Goal: Check status: Verify the current state of an ongoing process or item

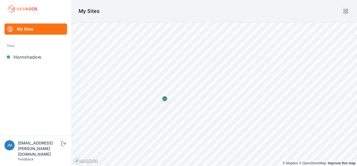
click at [35, 58] on link "Hornshadow" at bounding box center [35, 57] width 63 height 11
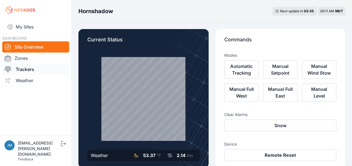
click at [33, 71] on link "Trackers" at bounding box center [35, 69] width 67 height 11
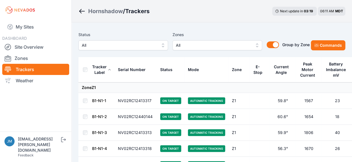
click at [162, 45] on button "All" at bounding box center [123, 45] width 90 height 10
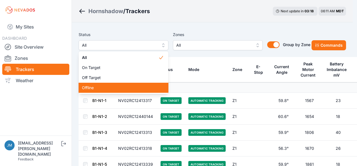
click at [91, 89] on span "Offline" at bounding box center [120, 88] width 76 height 6
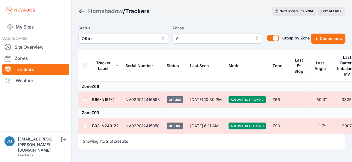
click at [95, 96] on td "B66-N157-2" at bounding box center [107, 100] width 30 height 16
